Goal: Task Accomplishment & Management: Manage account settings

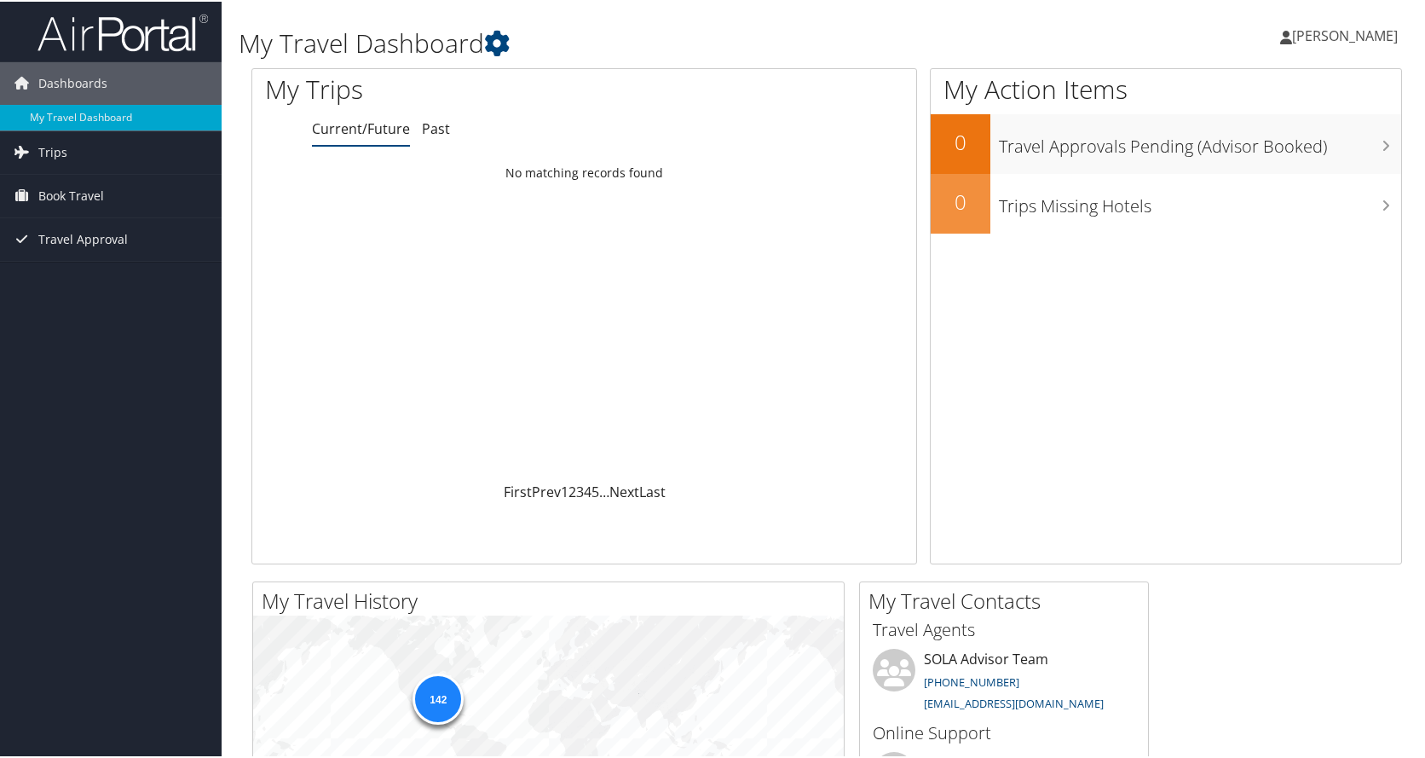
click at [1331, 38] on span "[PERSON_NAME]" at bounding box center [1345, 34] width 106 height 19
click at [1250, 153] on link "View Travel Profile" at bounding box center [1300, 151] width 190 height 29
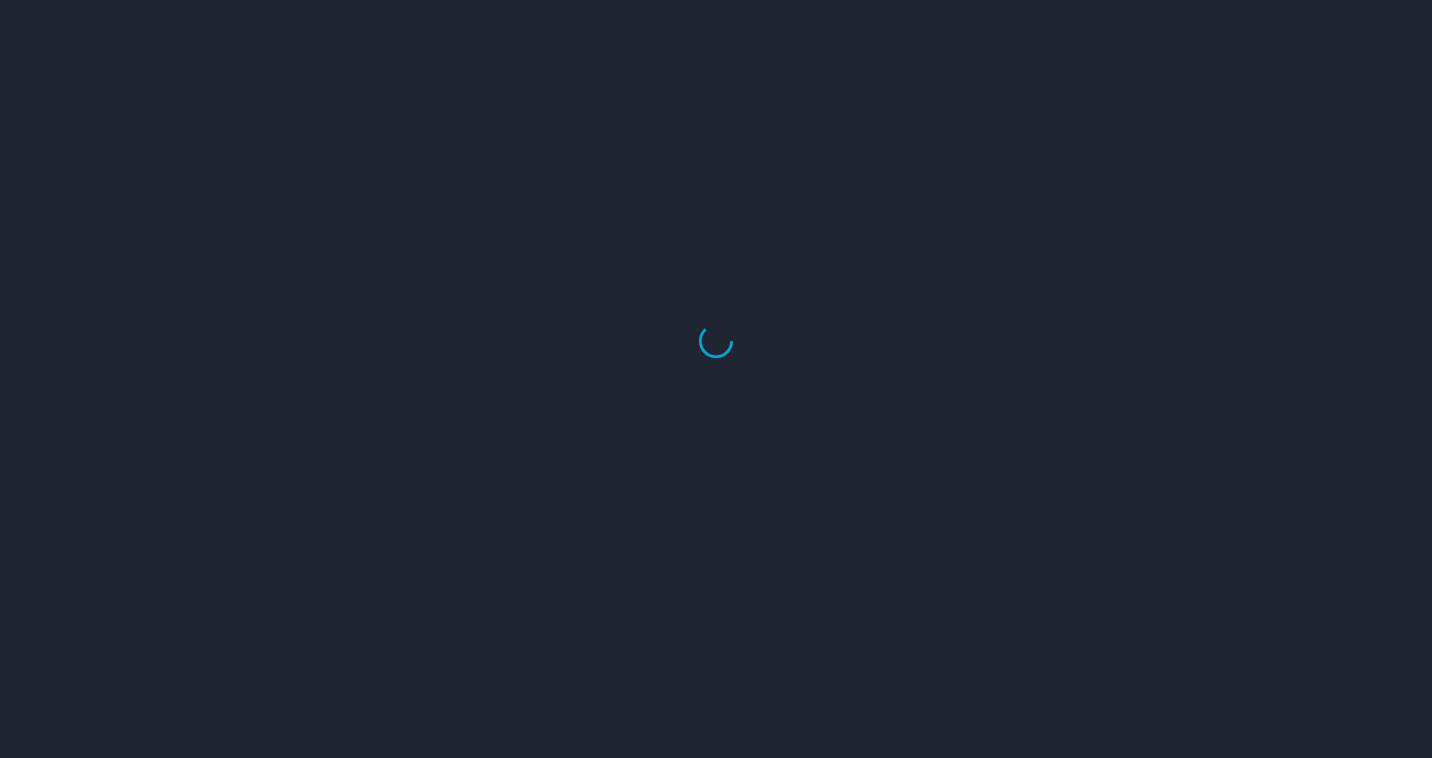
select select "US"
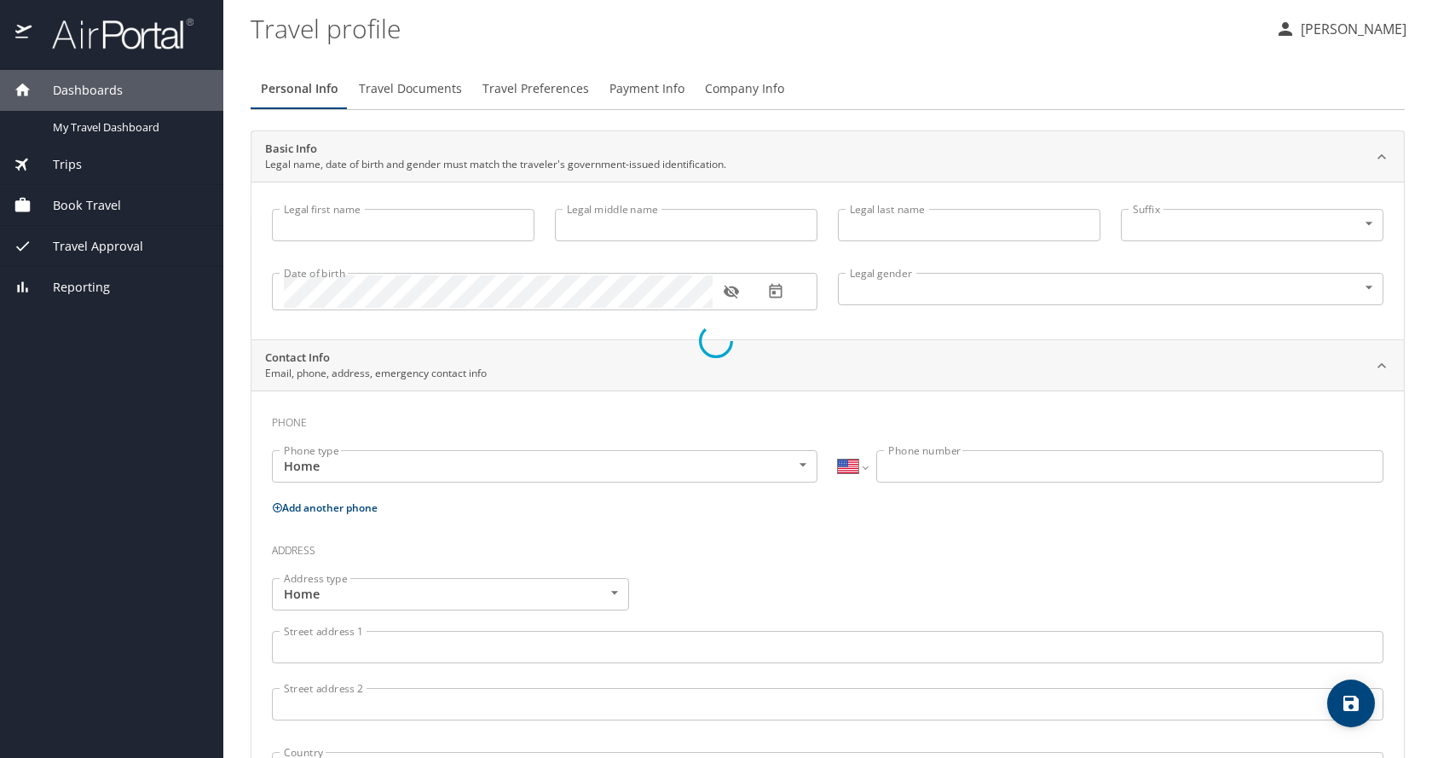
type input "Christopher"
type input "Ryan"
type input "Collins"
type input "Male"
type input "Carolyn"
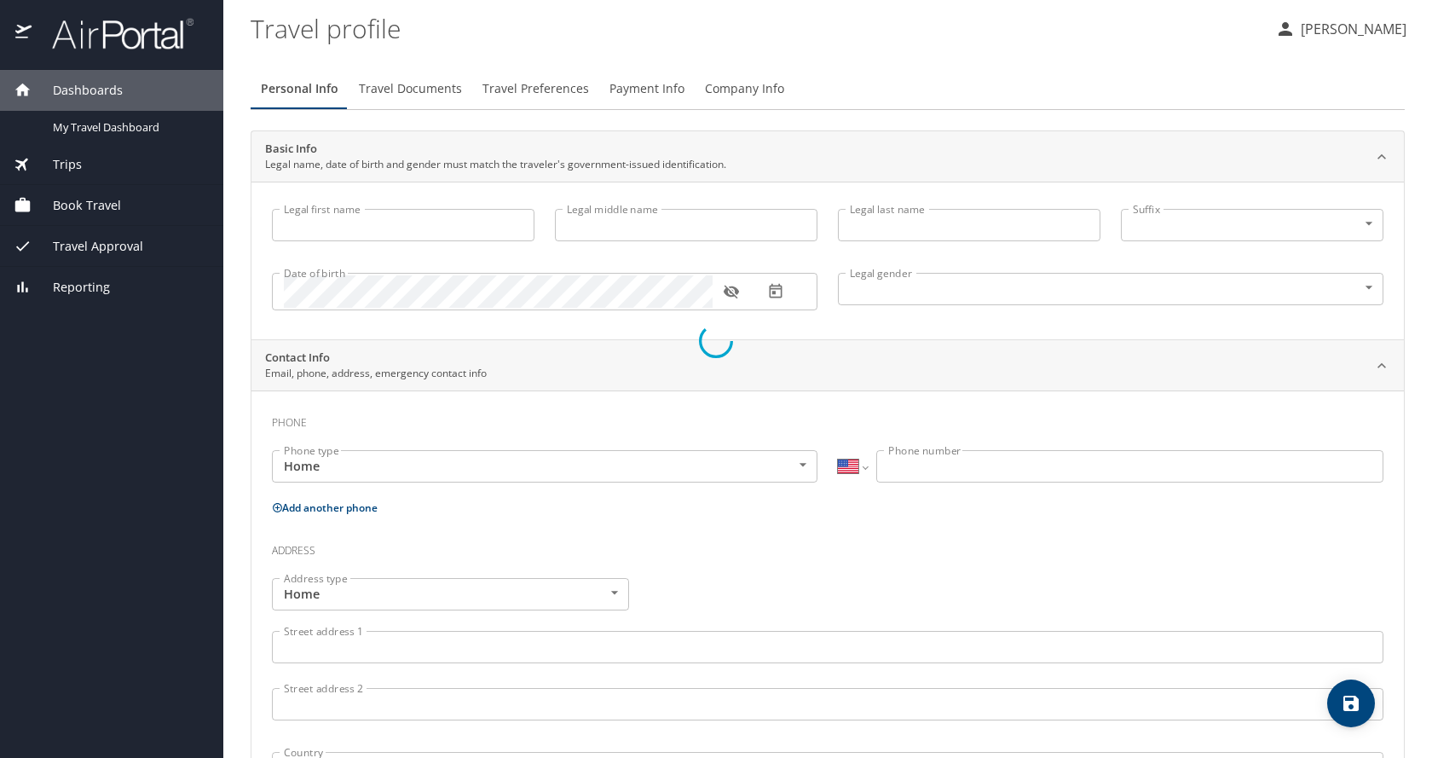
type input "Collins"
type input "(225) 933-3919"
select select "US"
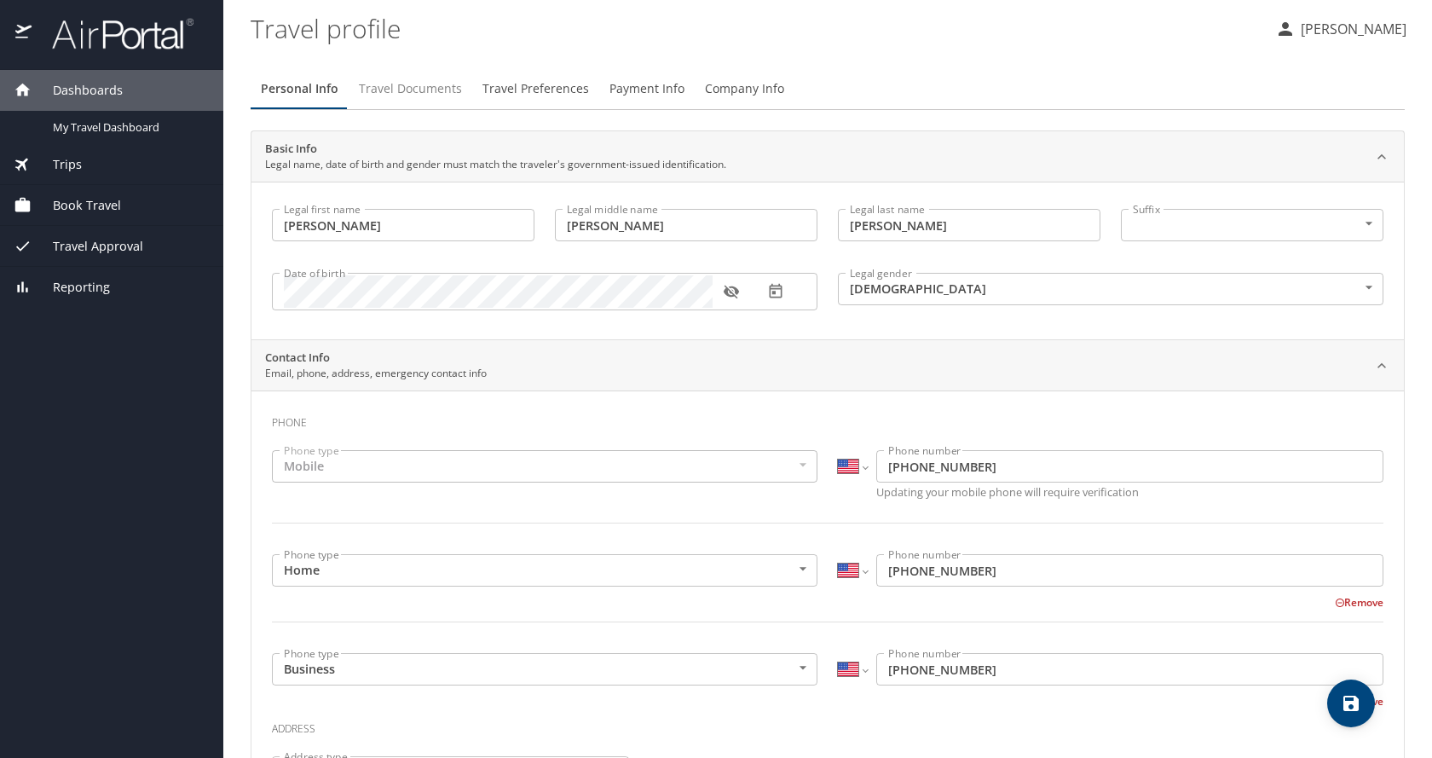
click at [413, 90] on span "Travel Documents" at bounding box center [410, 88] width 103 height 21
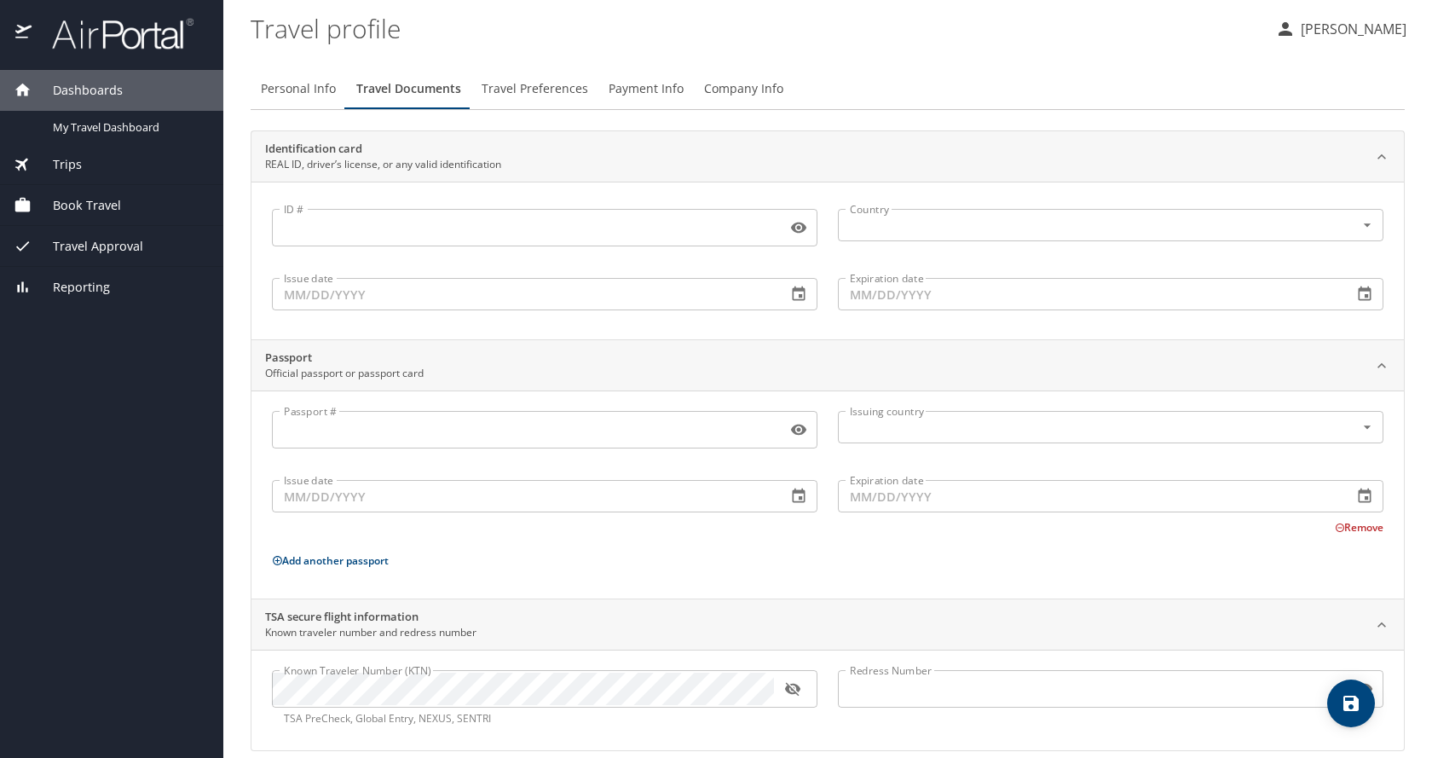
scroll to position [20, 0]
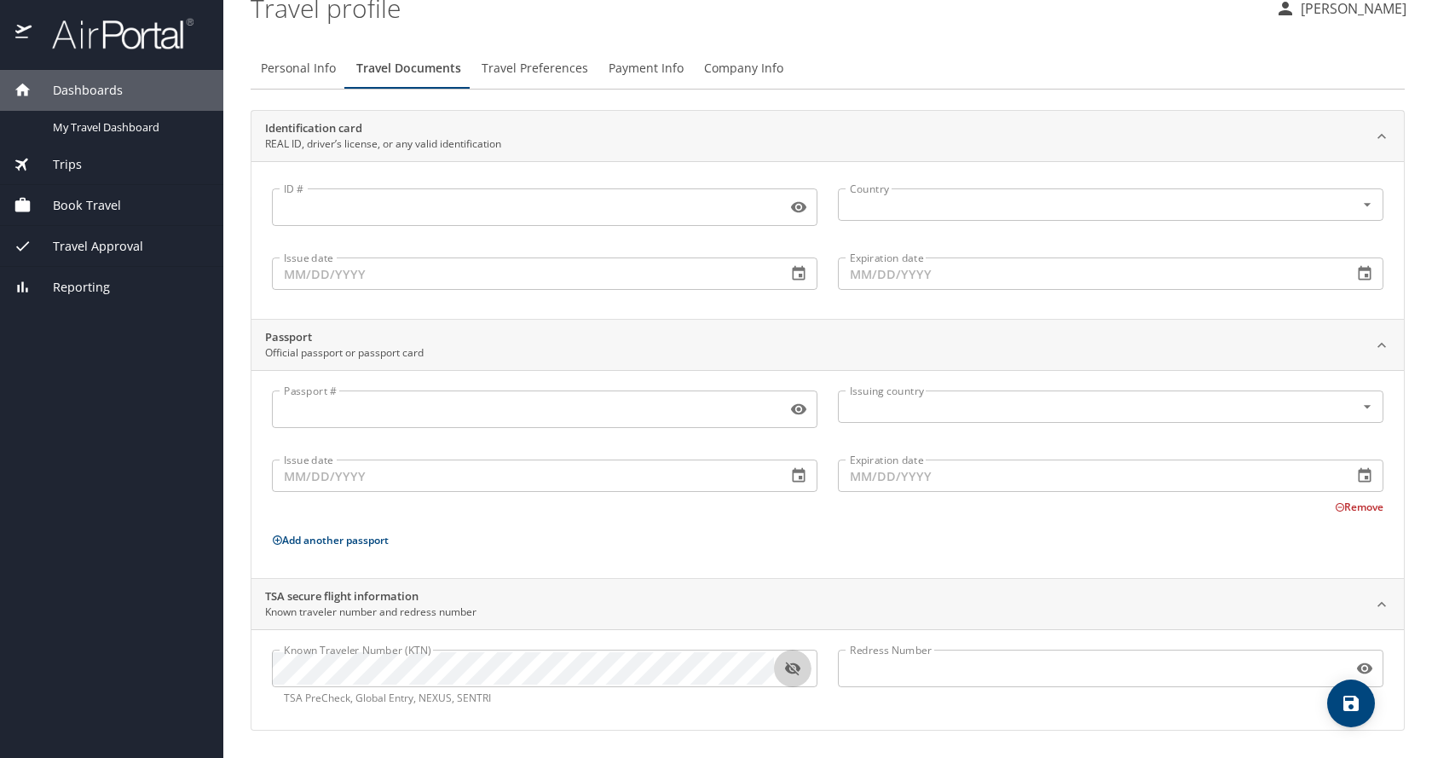
click at [797, 667] on icon "button" at bounding box center [791, 669] width 15 height 14
click at [797, 667] on icon "button" at bounding box center [791, 668] width 15 height 11
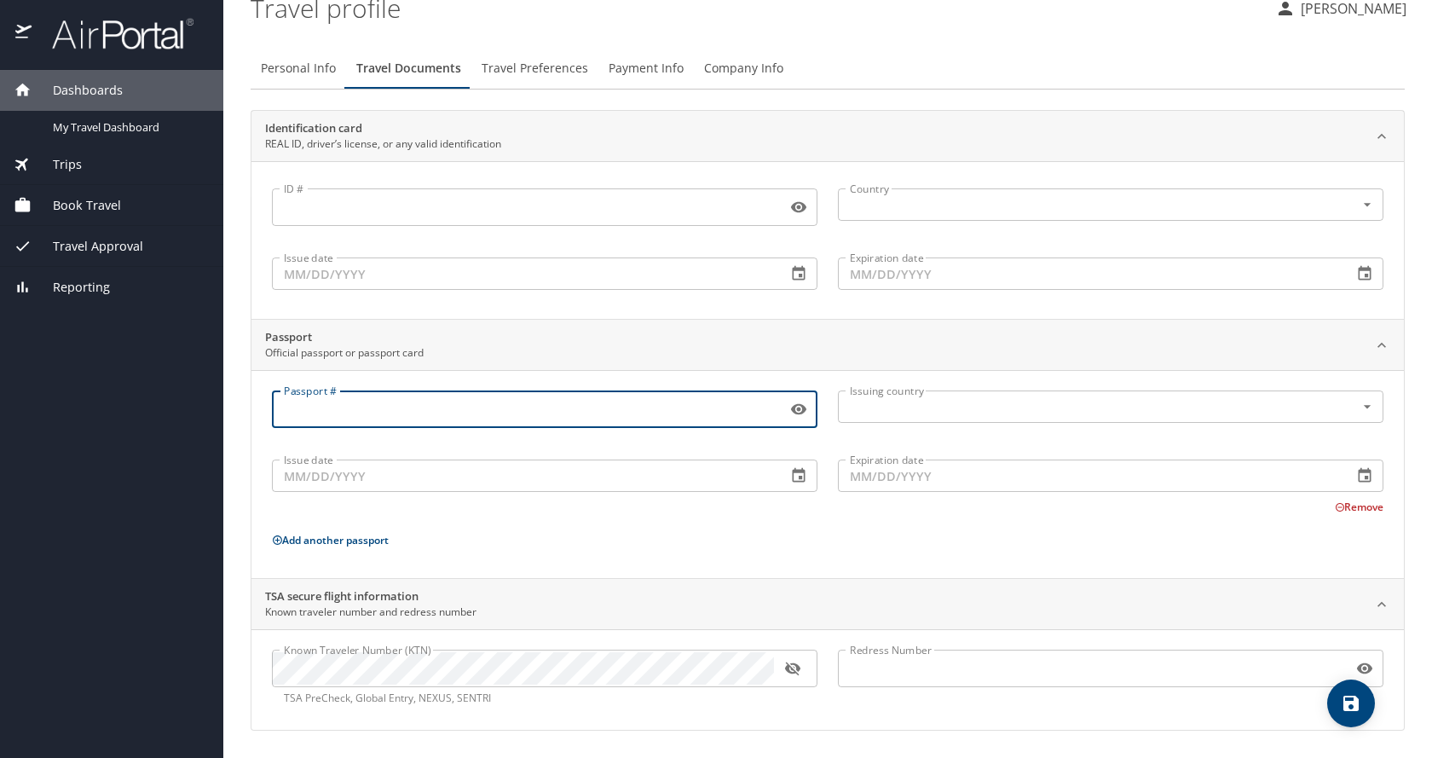
click at [304, 407] on input "Passport #" at bounding box center [526, 409] width 508 height 32
type input "564827834"
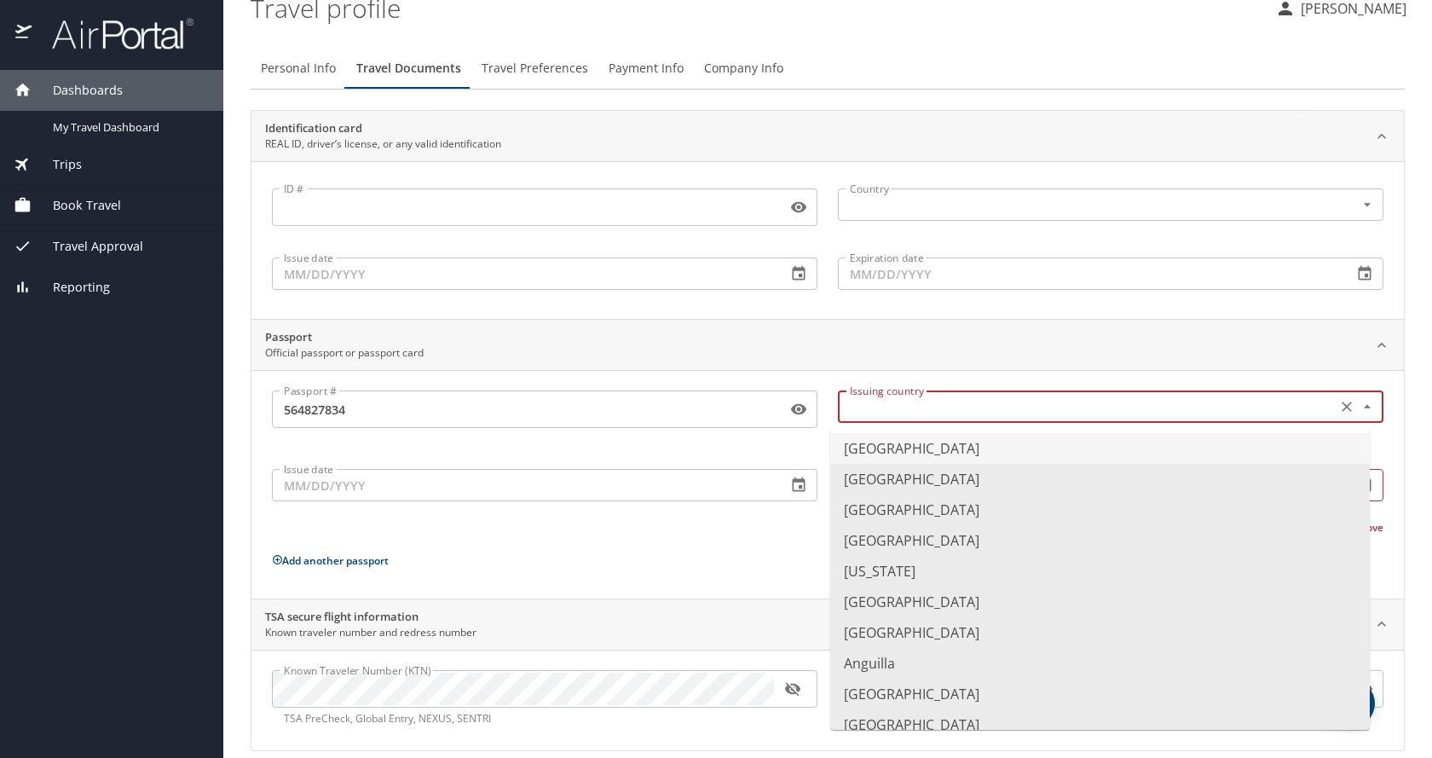
click at [891, 409] on input "text" at bounding box center [1085, 407] width 485 height 22
click at [860, 445] on li "United States of America" at bounding box center [1100, 448] width 540 height 31
type input "United States of America"
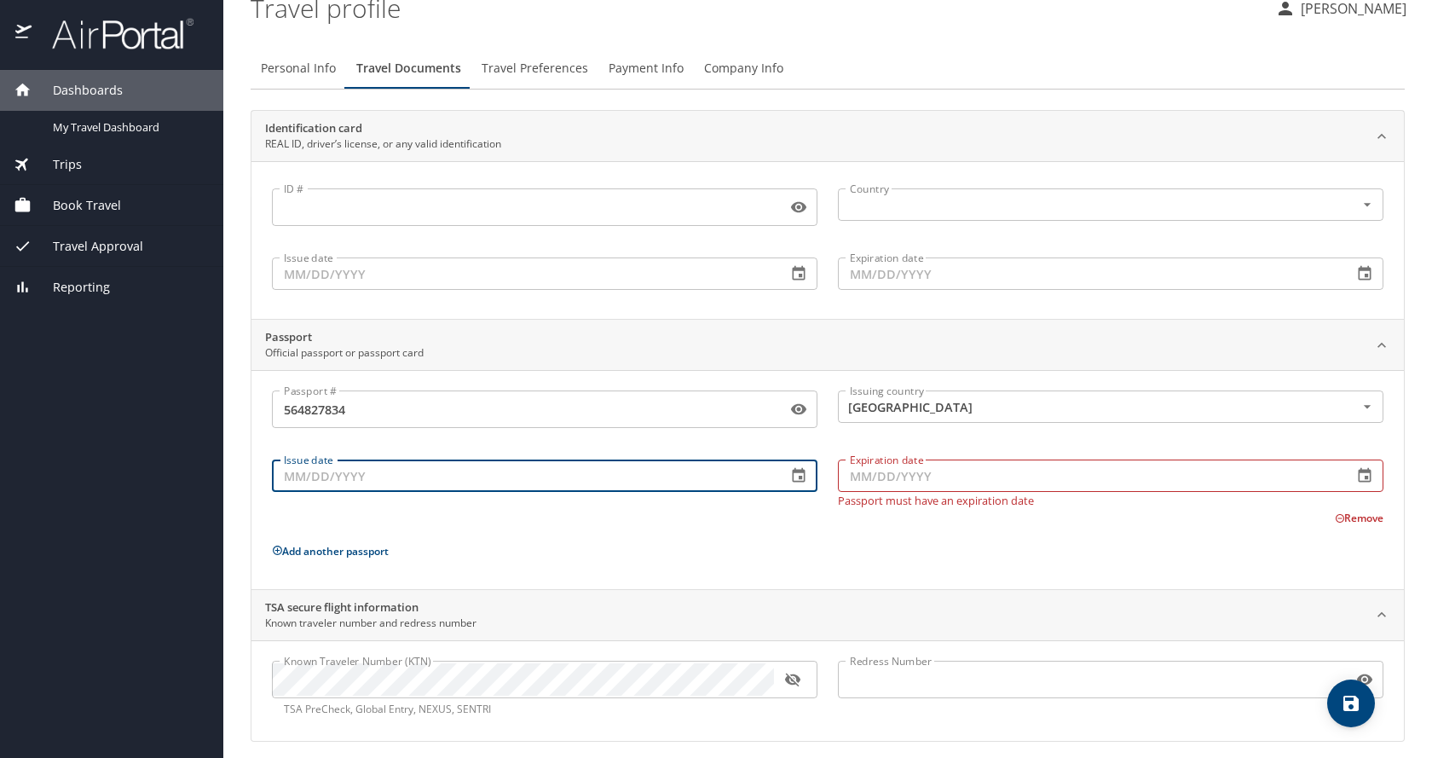
click at [284, 494] on div "Issue date Issue date" at bounding box center [545, 479] width 566 height 74
type input "07/04/2017"
click at [851, 481] on input "Expiration date" at bounding box center [1088, 475] width 501 height 32
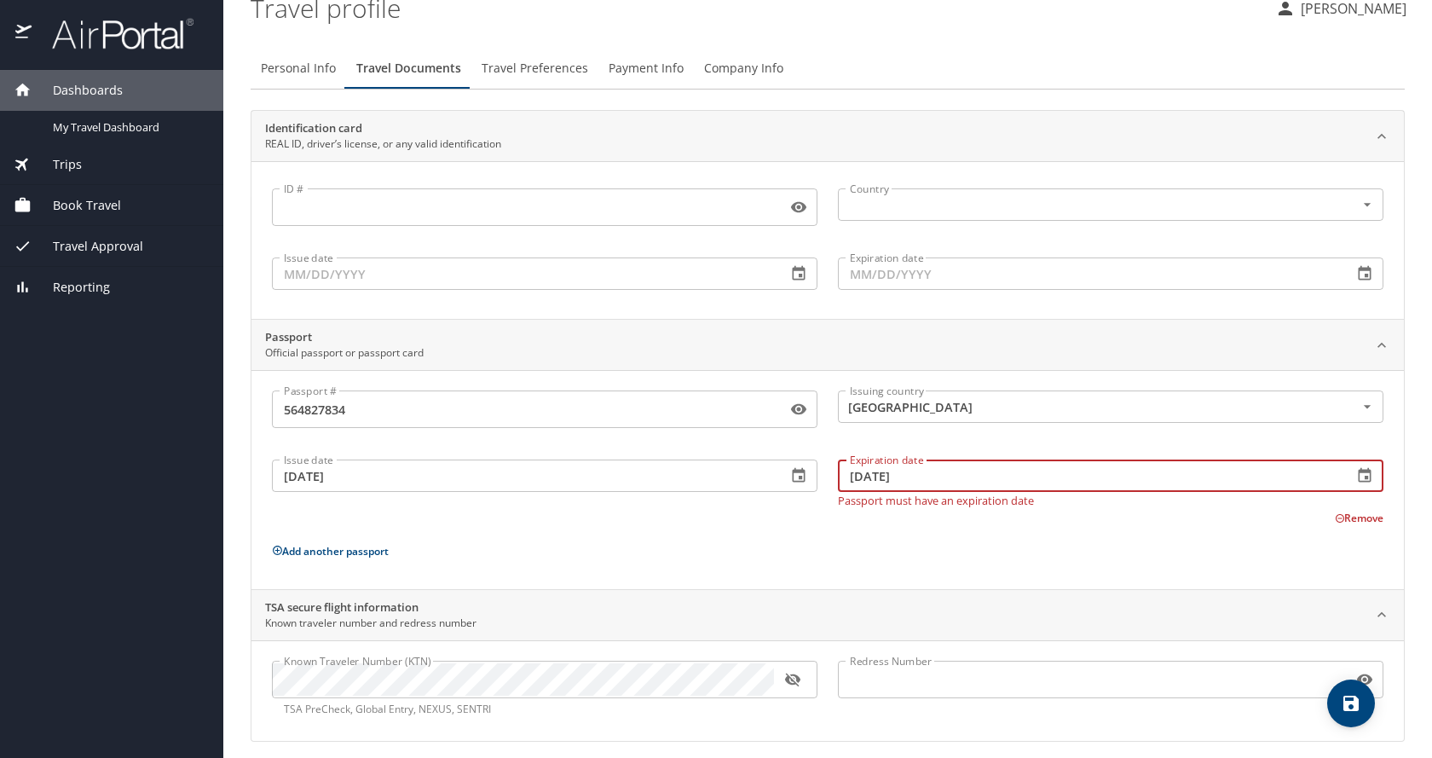
type input "07/03/2027"
click at [293, 211] on input "ID #" at bounding box center [526, 207] width 508 height 32
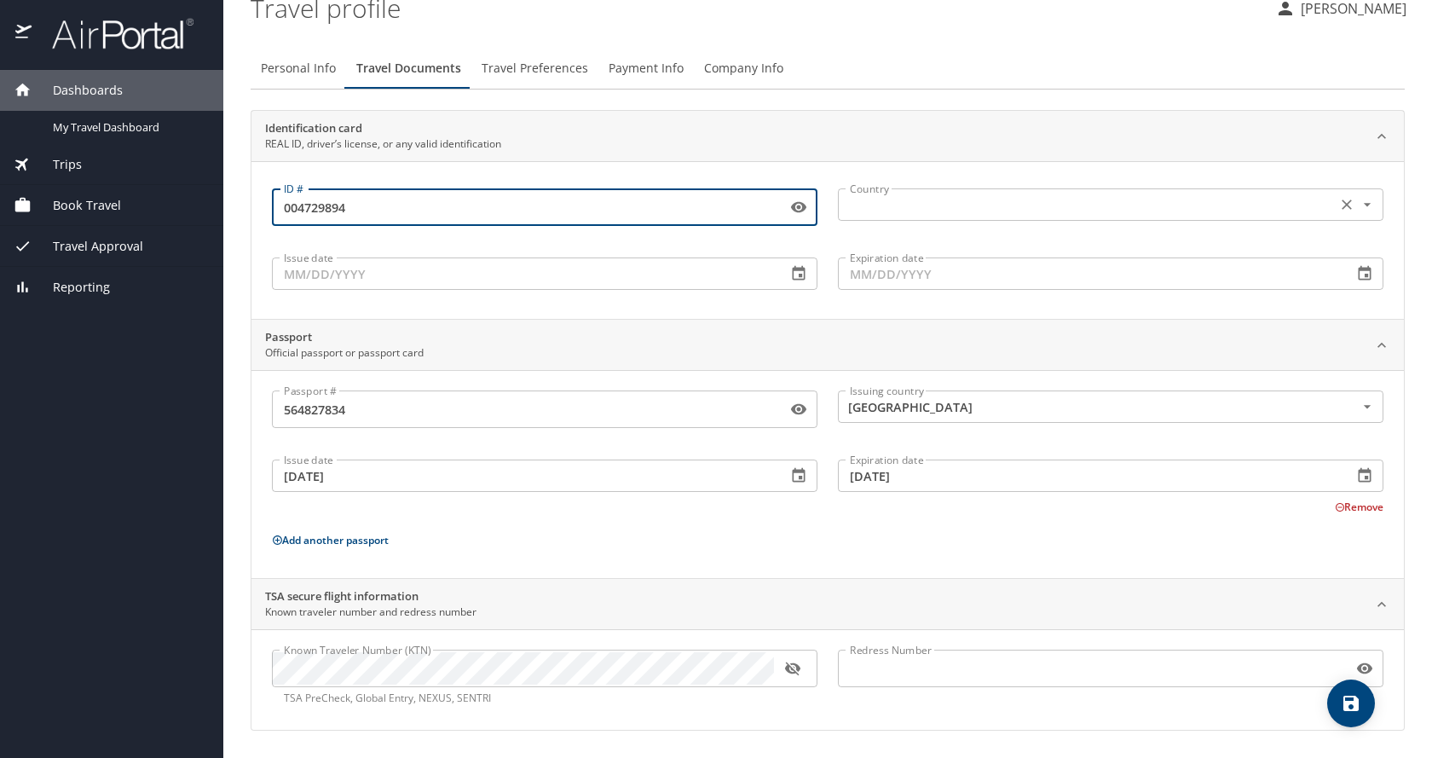
type input "004729894"
click at [888, 206] on input "text" at bounding box center [1085, 205] width 485 height 22
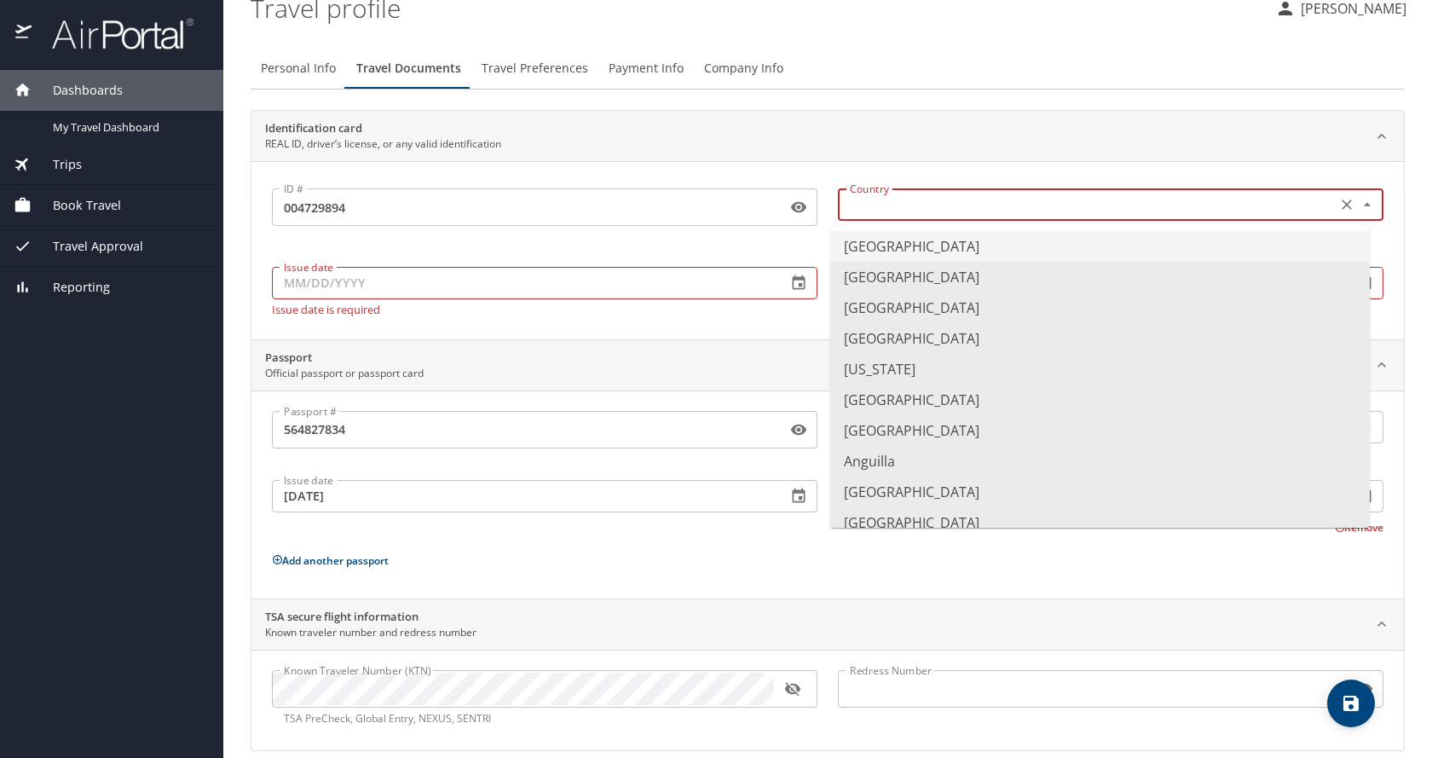
click at [888, 242] on li "United States of America" at bounding box center [1100, 246] width 540 height 31
type input "United States of America"
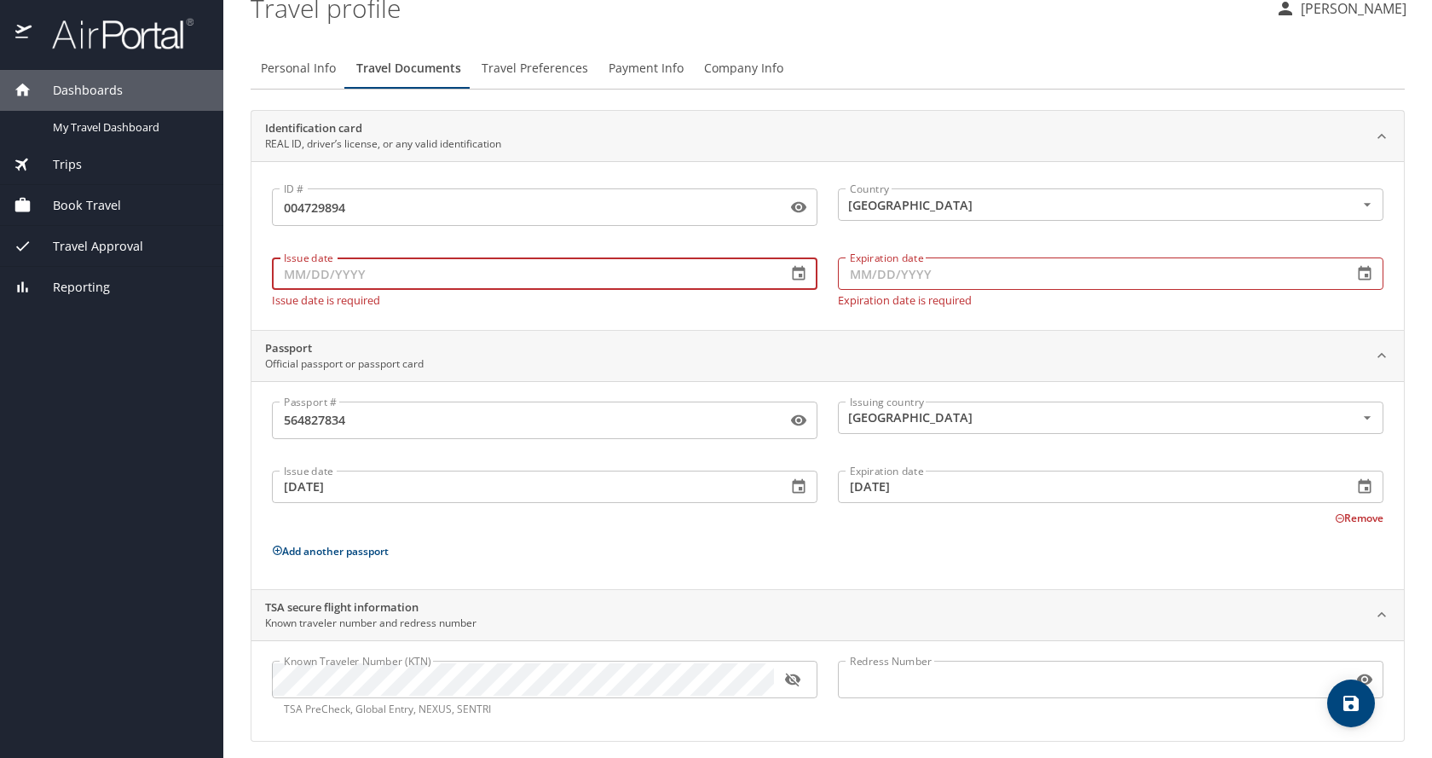
click at [292, 275] on input "Issue date" at bounding box center [522, 273] width 501 height 32
type input "06/13/2025"
click at [846, 274] on input "Expiration date" at bounding box center [1088, 273] width 501 height 32
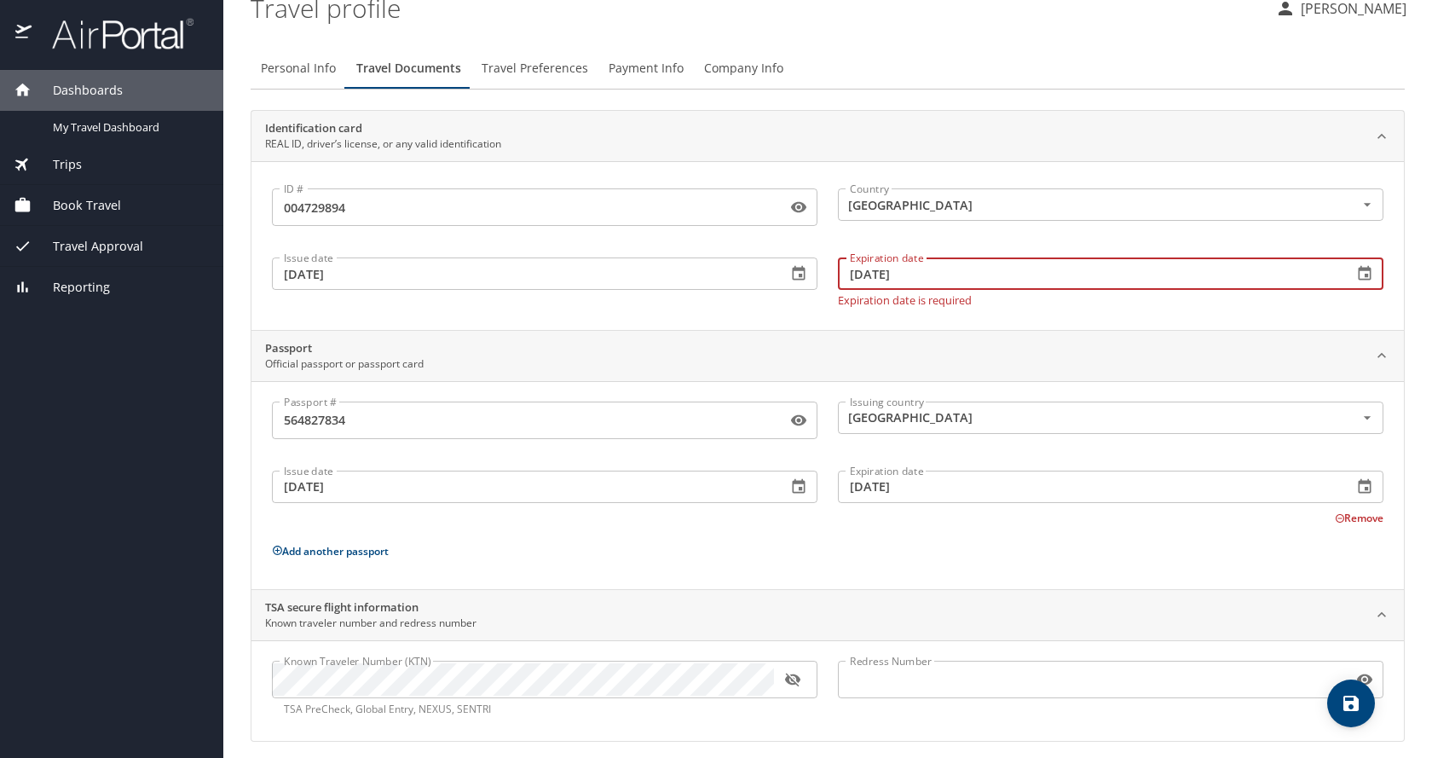
type input "06/16/2031"
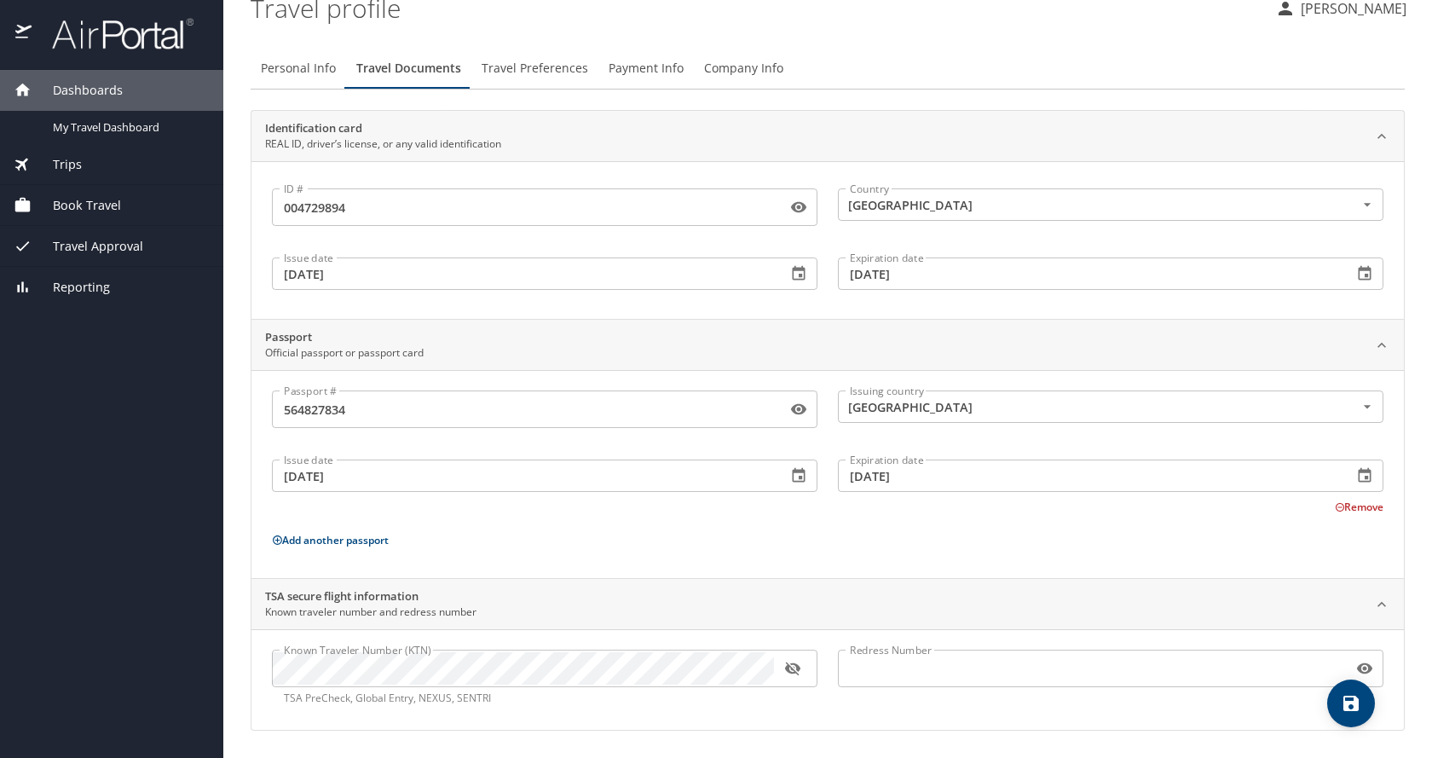
click at [864, 342] on div "Passport Official passport or passport card" at bounding box center [814, 345] width 1098 height 32
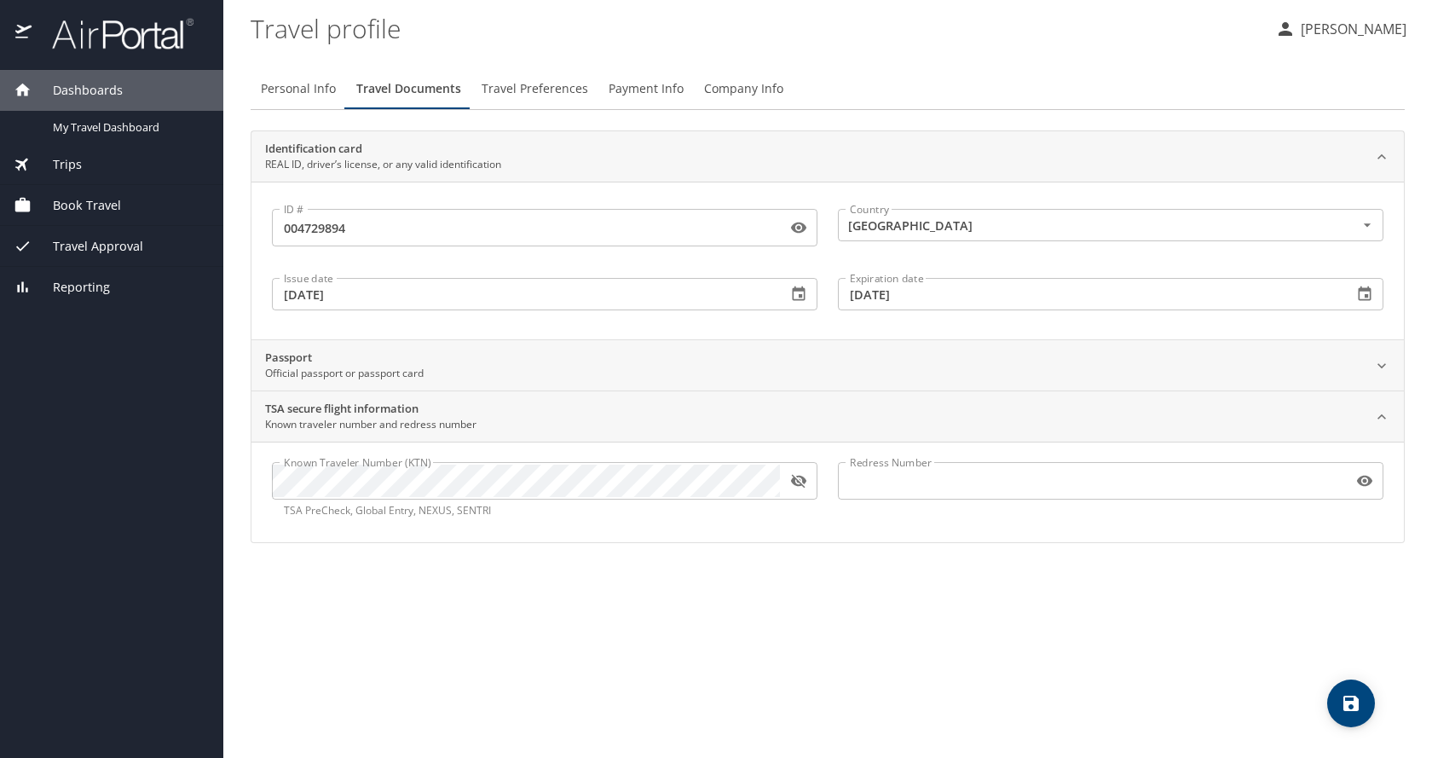
click at [1393, 368] on div at bounding box center [1382, 366] width 38 height 38
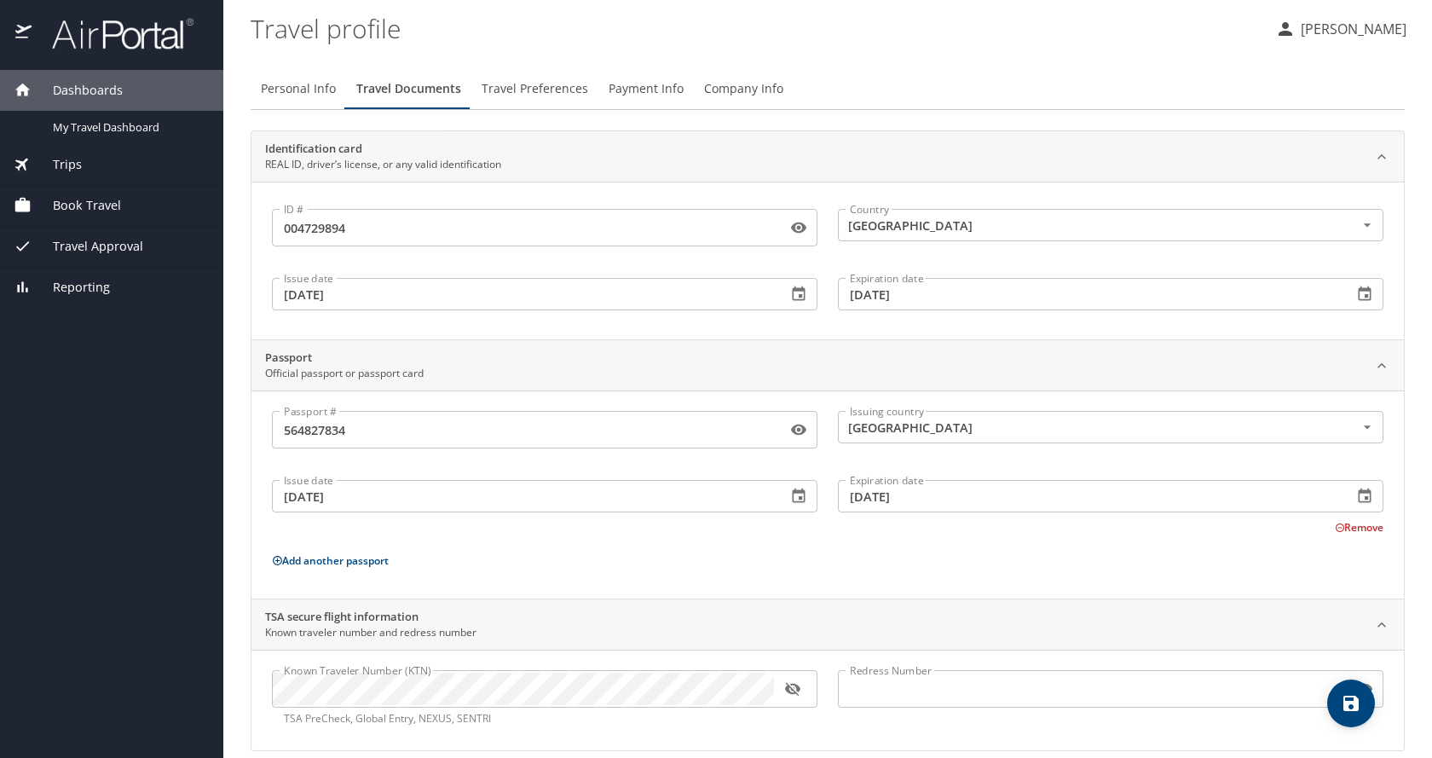
scroll to position [20, 0]
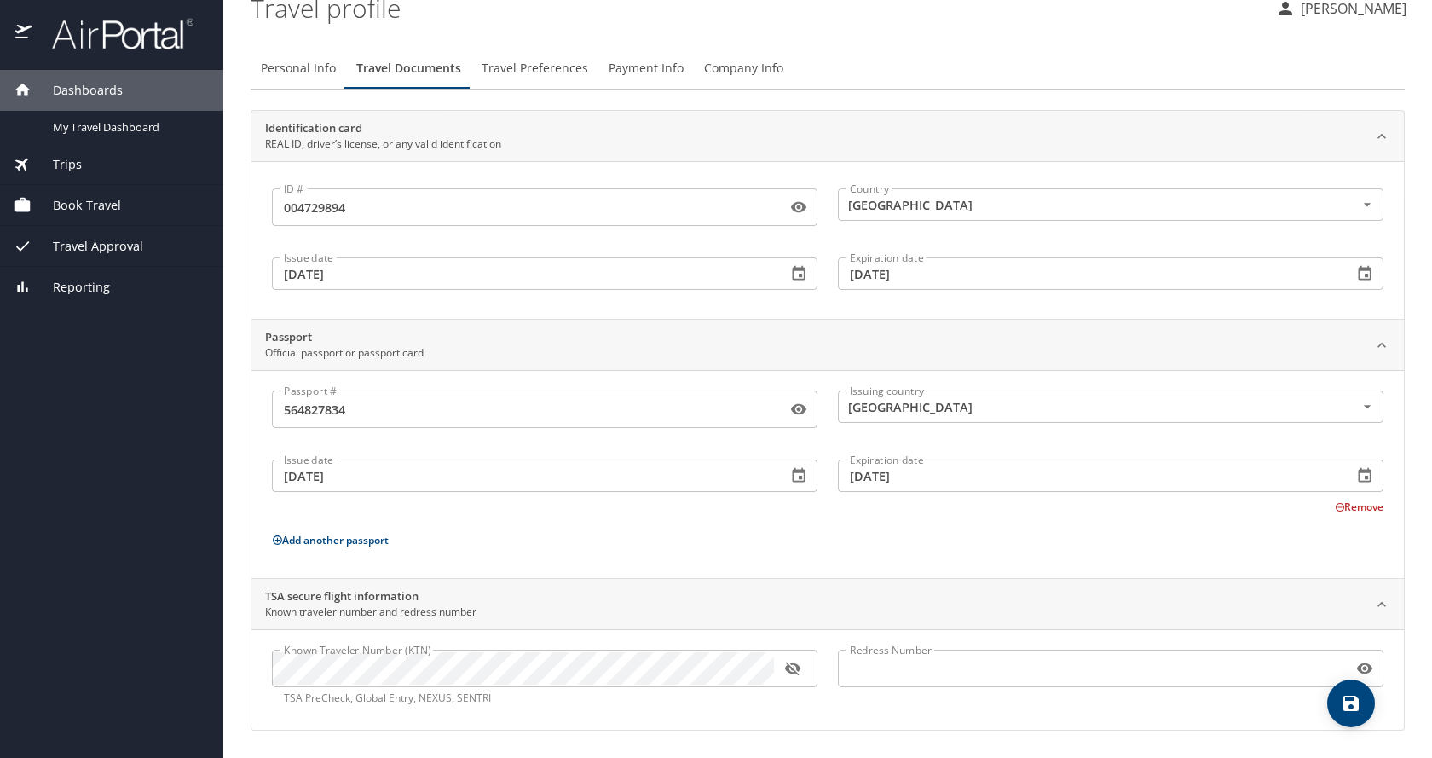
click at [536, 68] on span "Travel Preferences" at bounding box center [535, 68] width 107 height 21
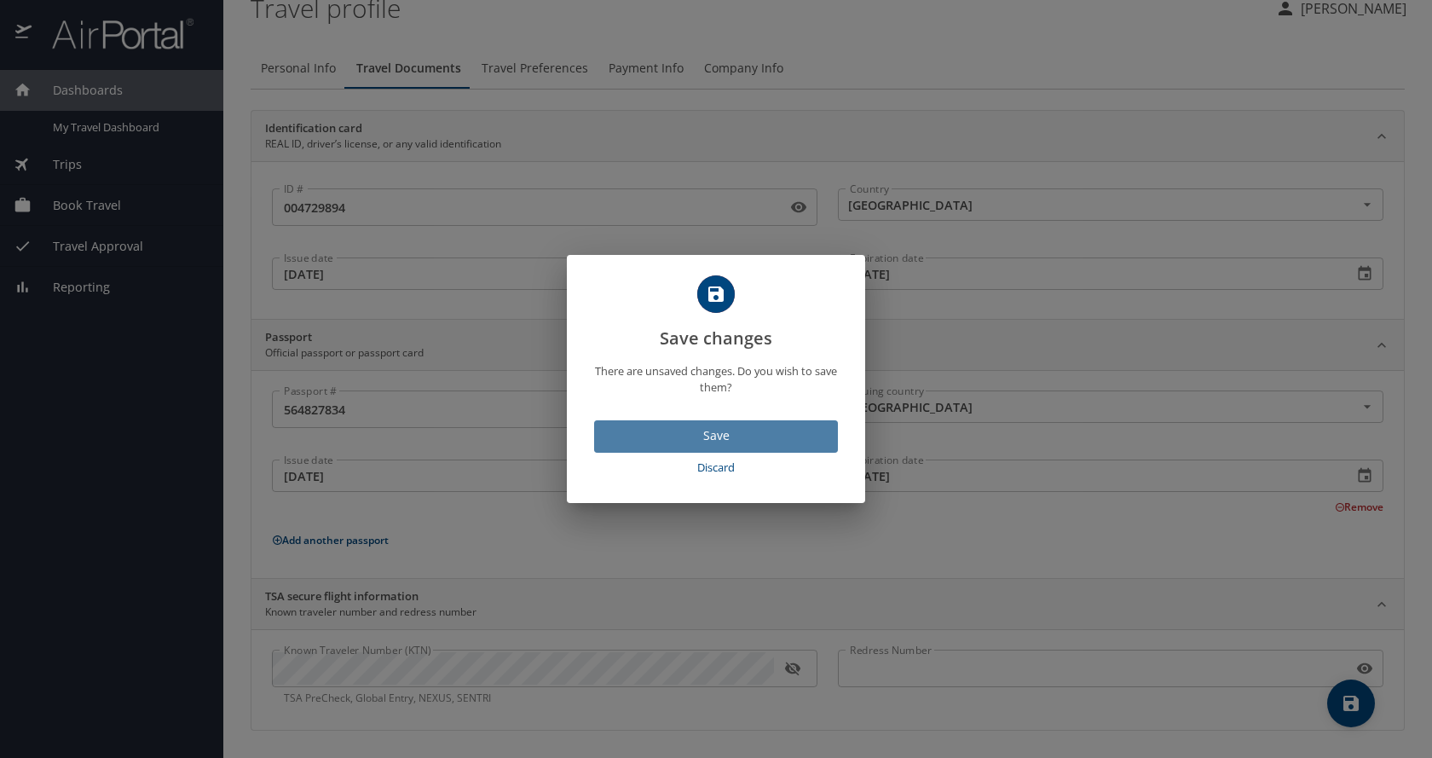
click at [725, 436] on span "Save" at bounding box center [716, 435] width 217 height 21
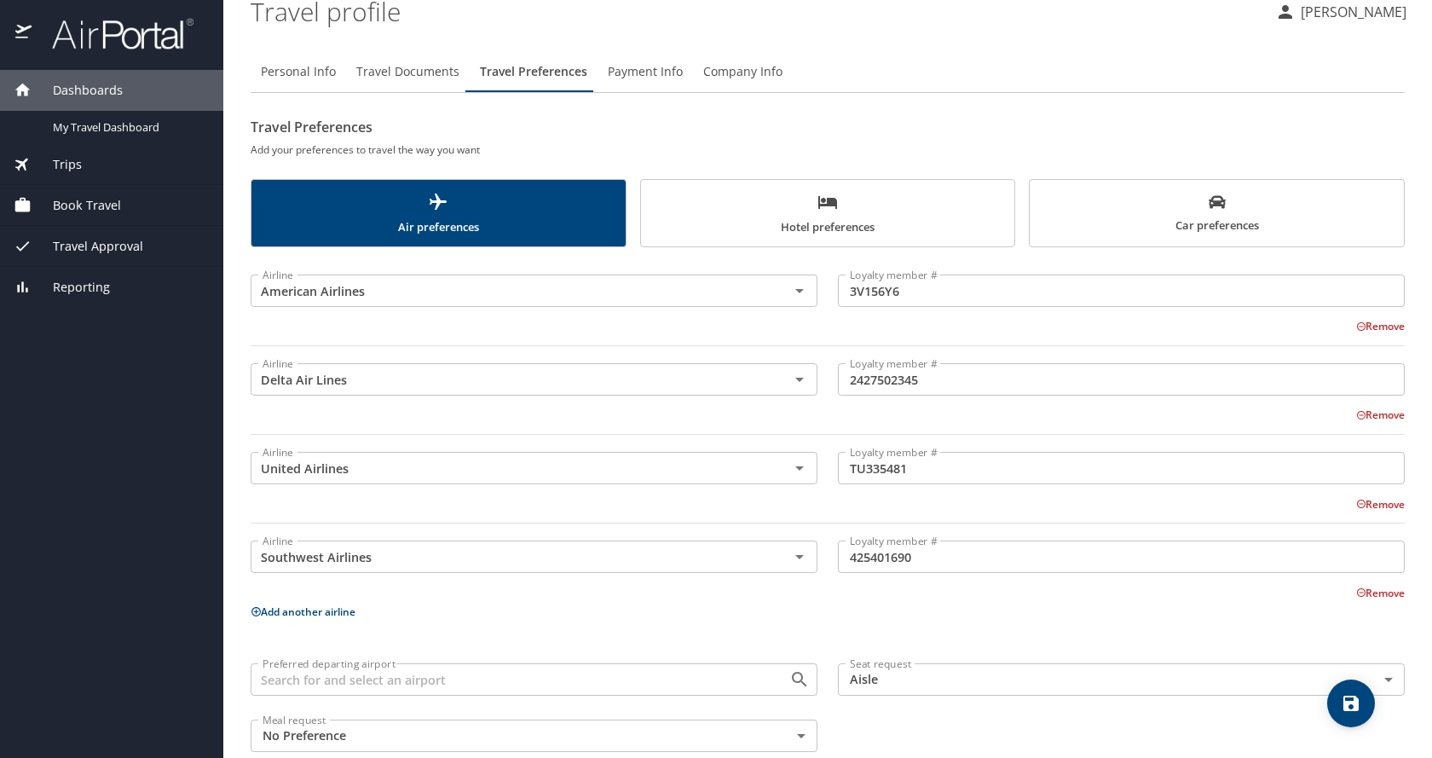
scroll to position [0, 0]
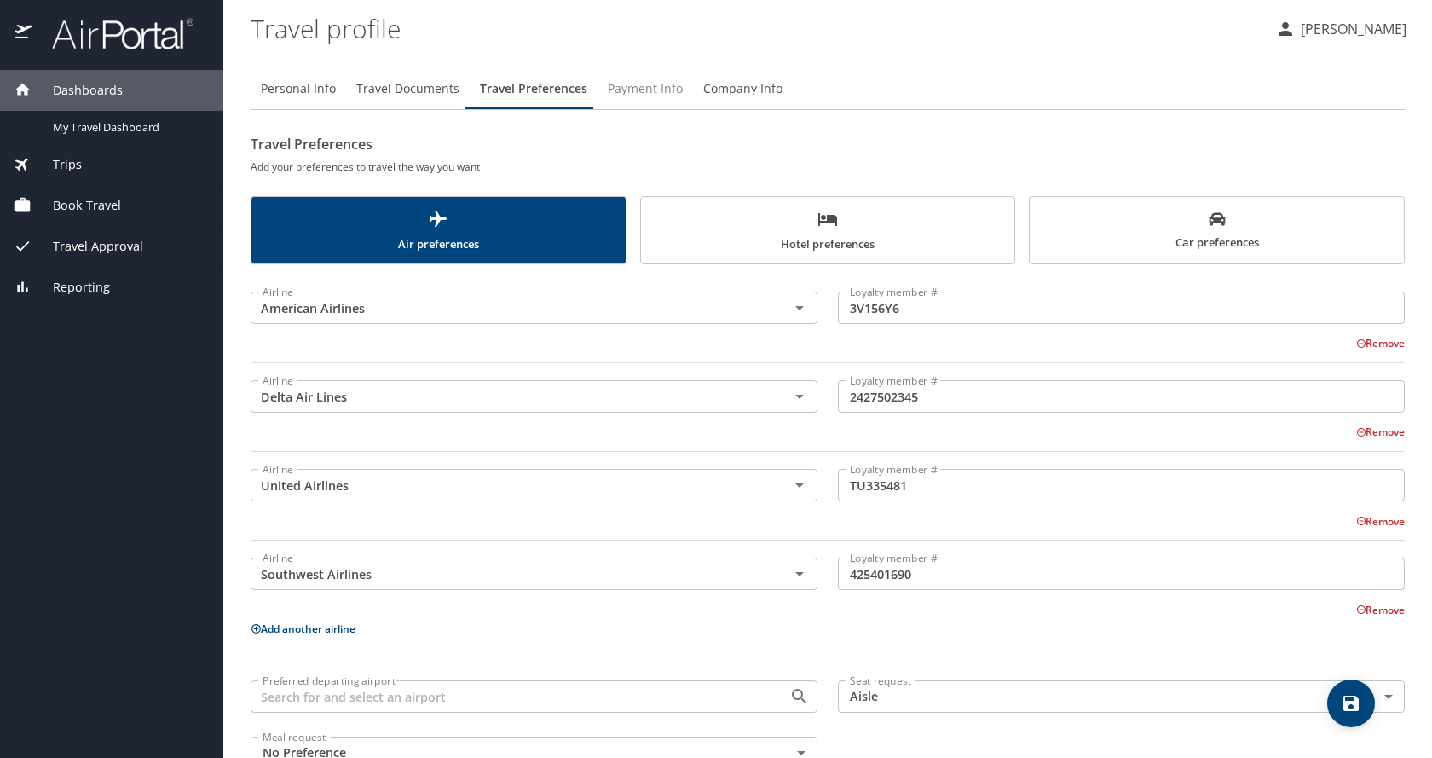
click at [660, 89] on span "Payment Info" at bounding box center [645, 88] width 75 height 21
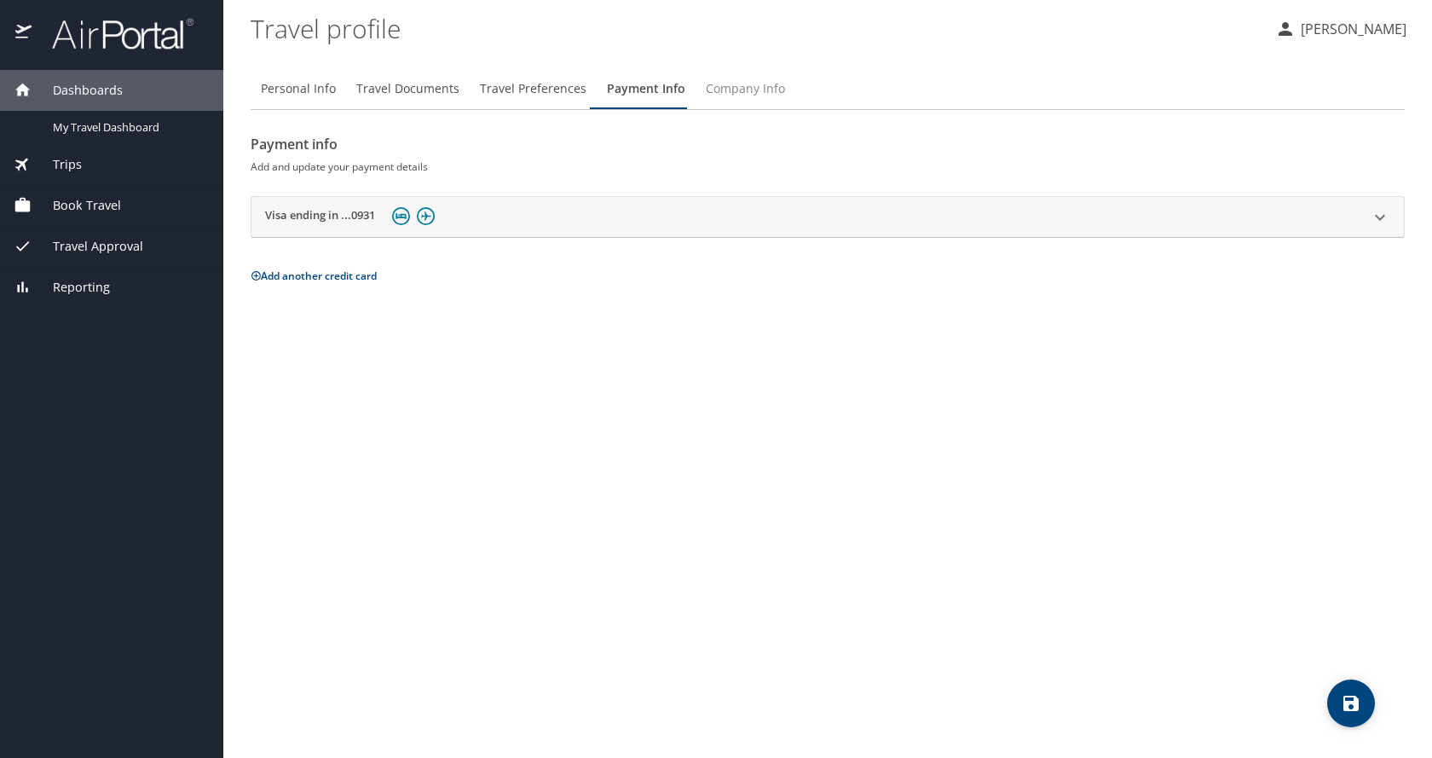
click at [754, 90] on span "Company Info" at bounding box center [745, 88] width 79 height 21
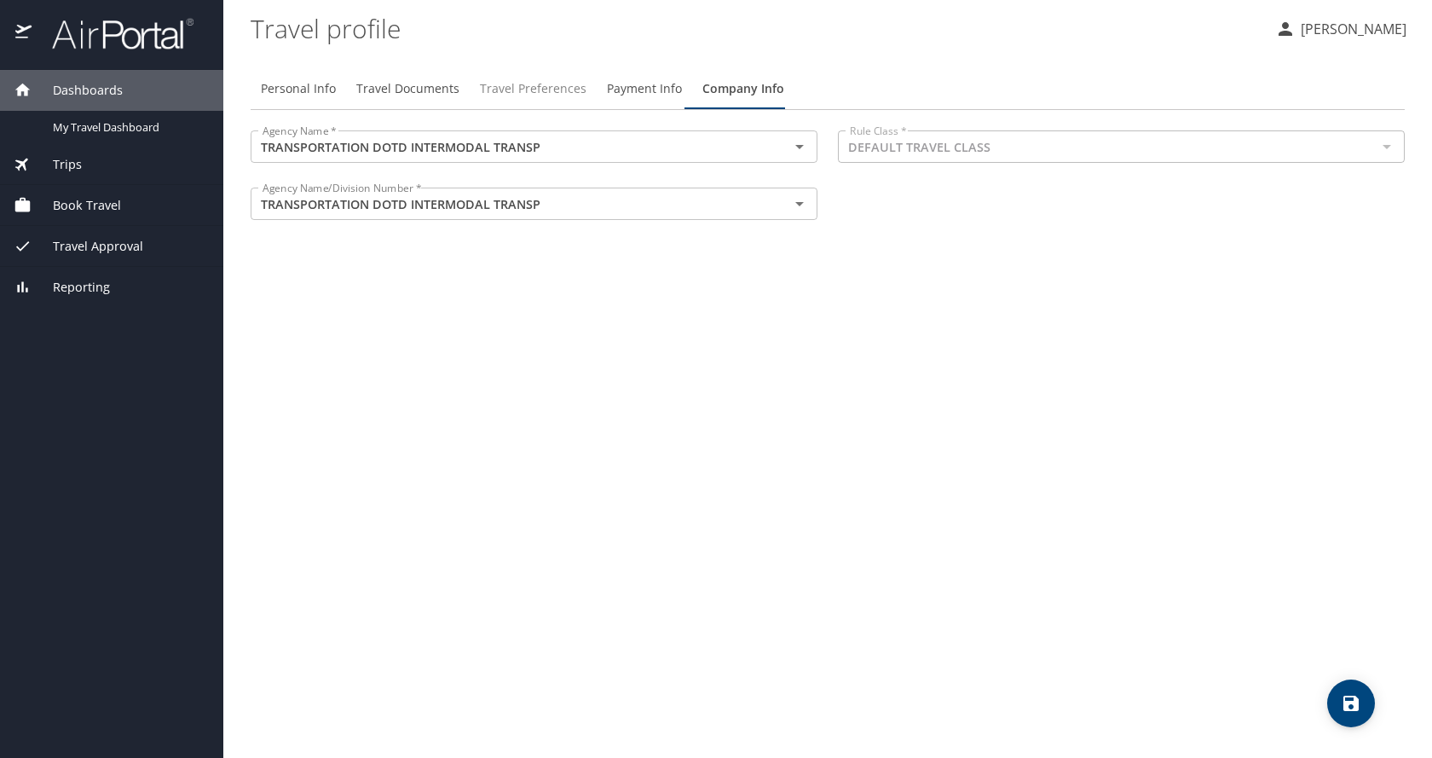
click at [570, 90] on span "Travel Preferences" at bounding box center [533, 88] width 107 height 21
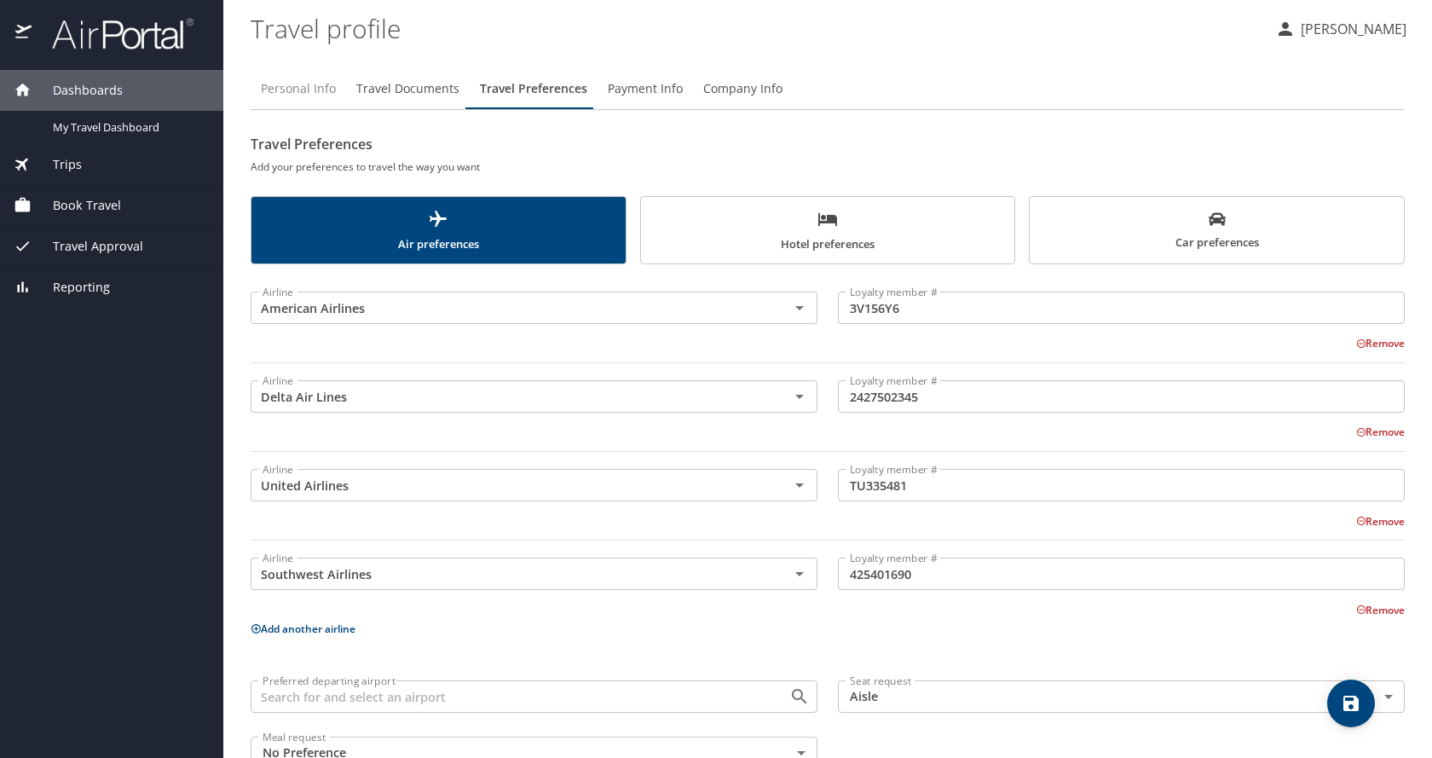
click at [307, 90] on span "Personal Info" at bounding box center [298, 88] width 75 height 21
select select "US"
